Goal: Information Seeking & Learning: Learn about a topic

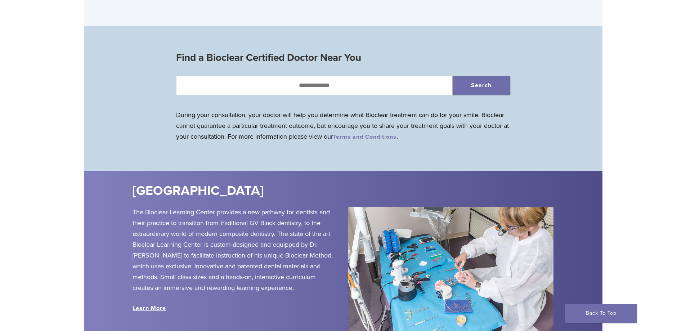
scroll to position [864, 0]
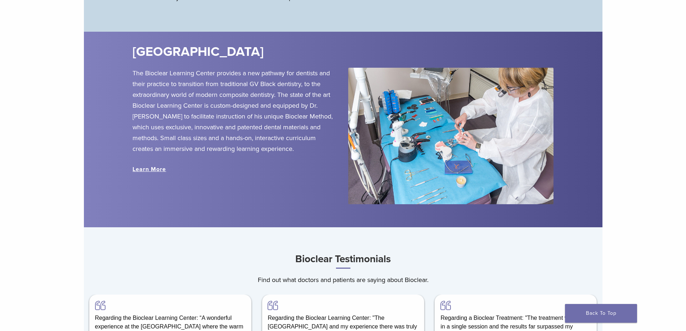
click at [157, 170] on link "Learn More" at bounding box center [148, 169] width 33 height 7
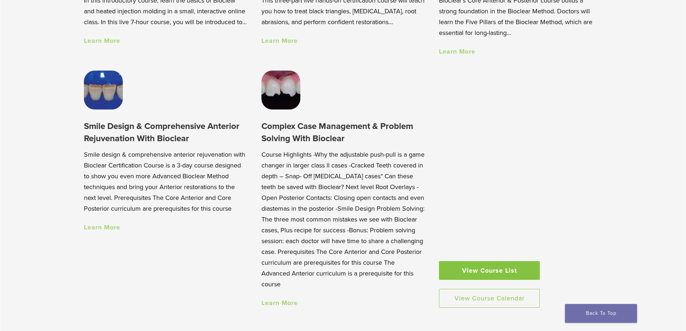
scroll to position [756, 0]
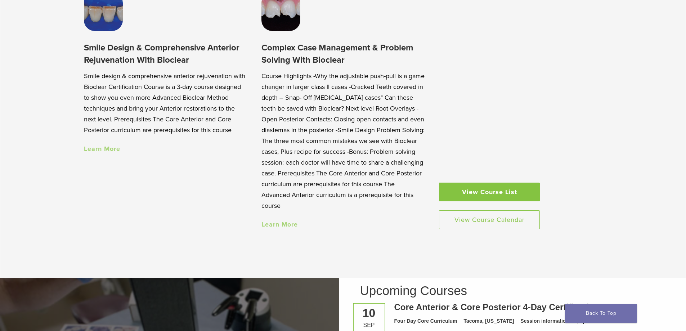
click at [112, 149] on link "Learn More" at bounding box center [102, 149] width 36 height 8
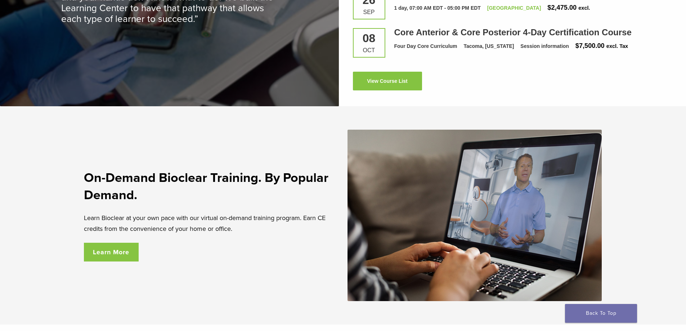
scroll to position [1224, 0]
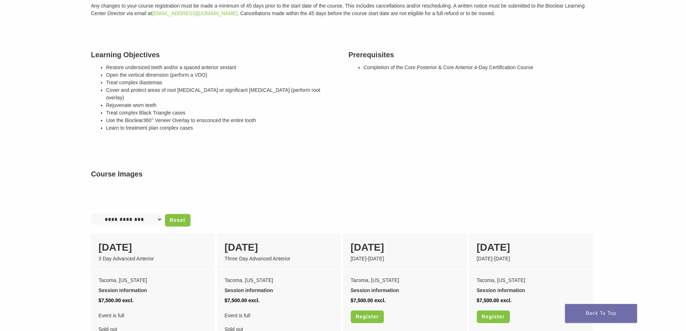
scroll to position [180, 0]
